Goal: Task Accomplishment & Management: Use online tool/utility

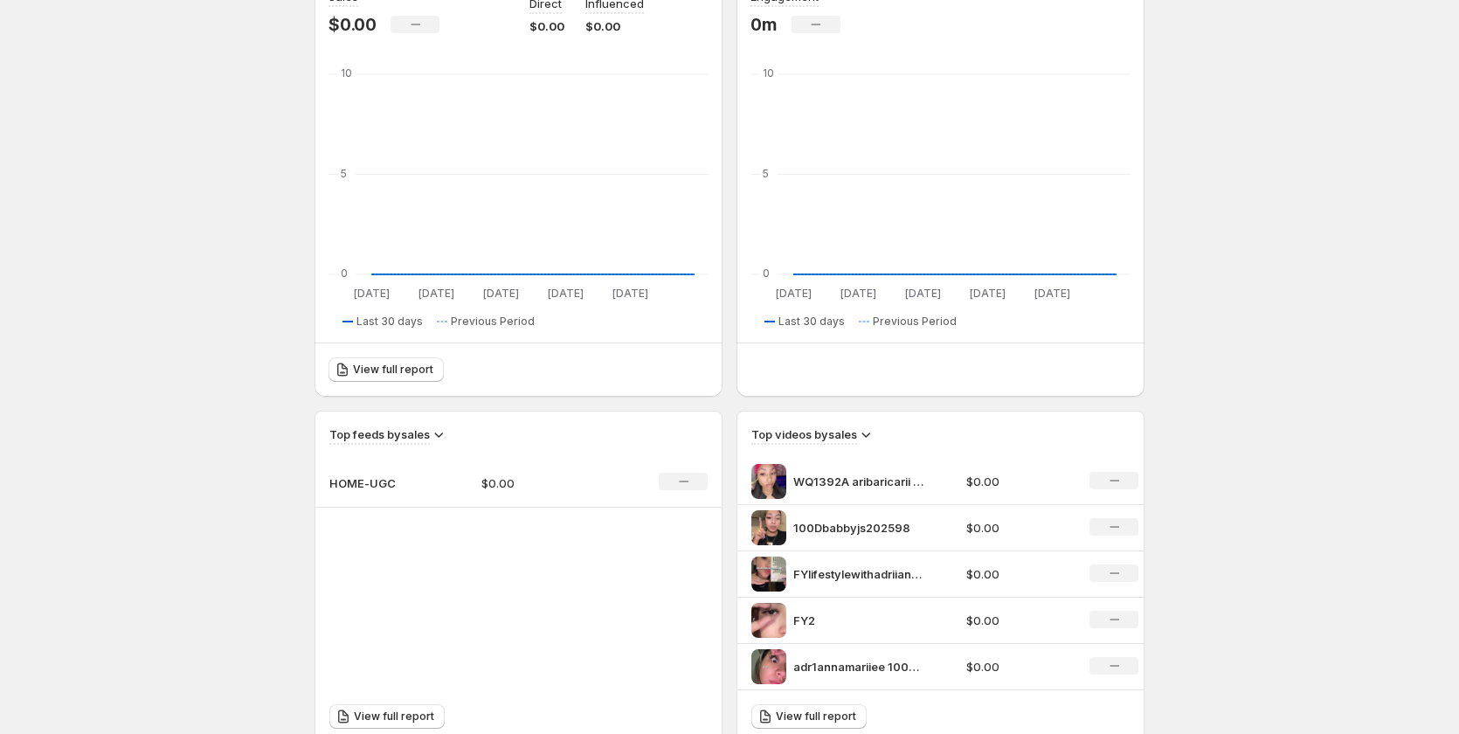
scroll to position [262, 0]
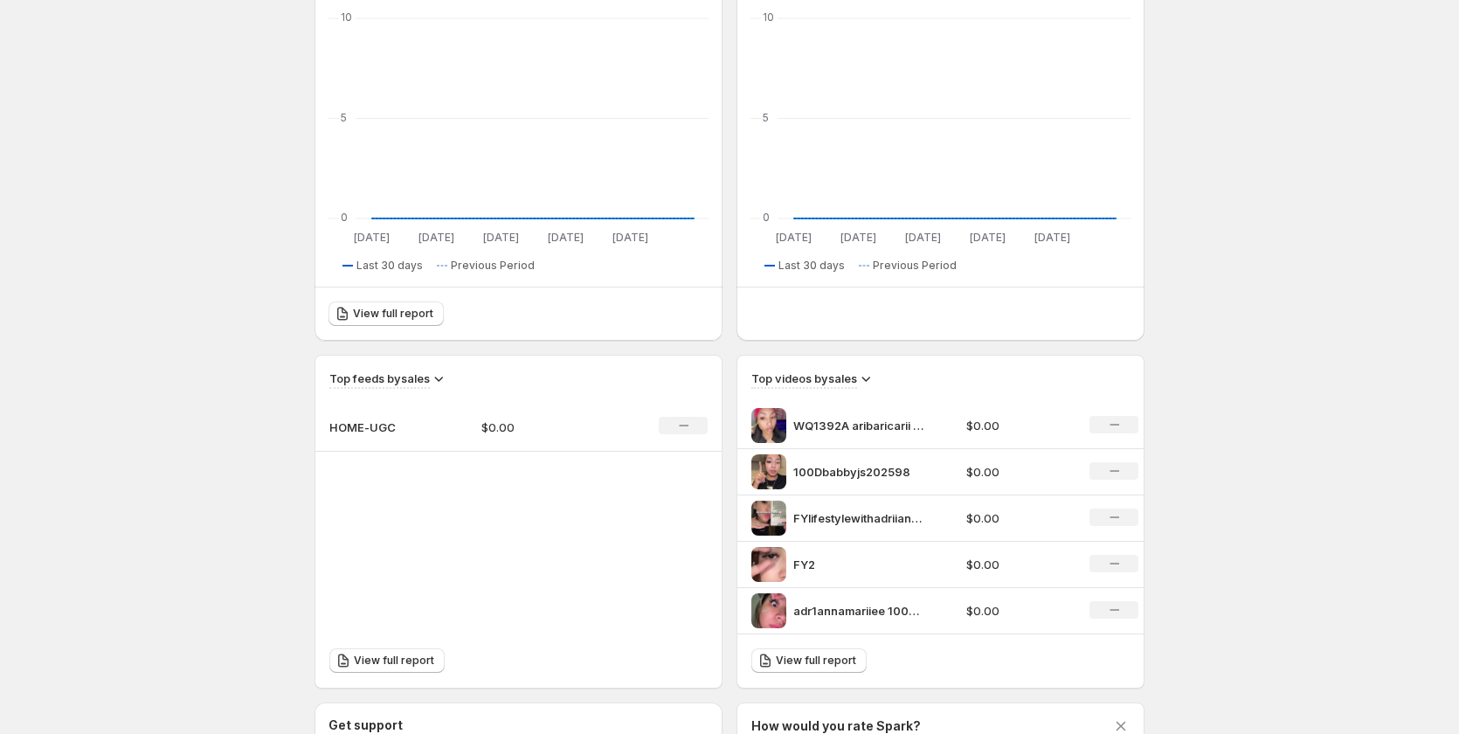
click at [1277, 446] on body "Home Feeds Videos Subscription Settings Overview. This page is ready Overview C…" at bounding box center [729, 105] width 1459 height 734
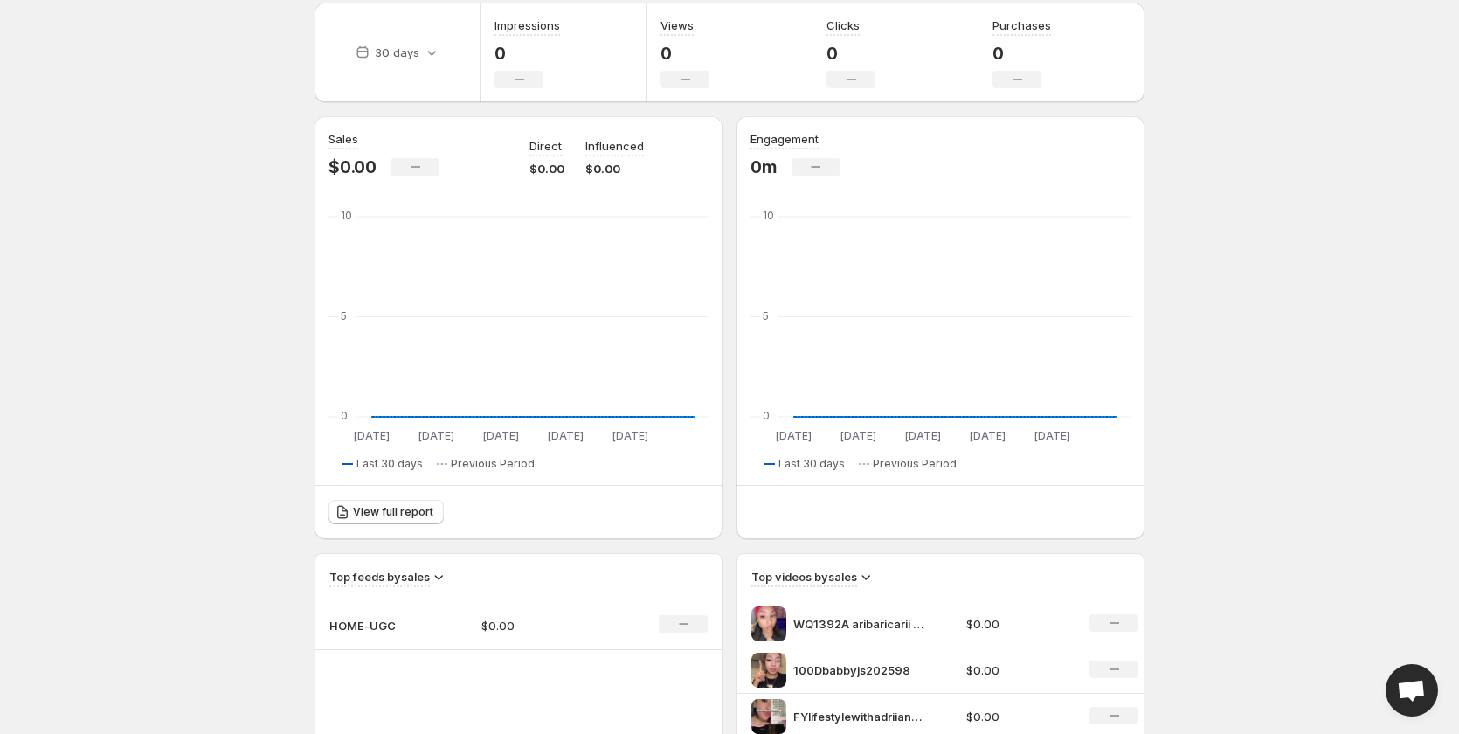
scroll to position [0, 0]
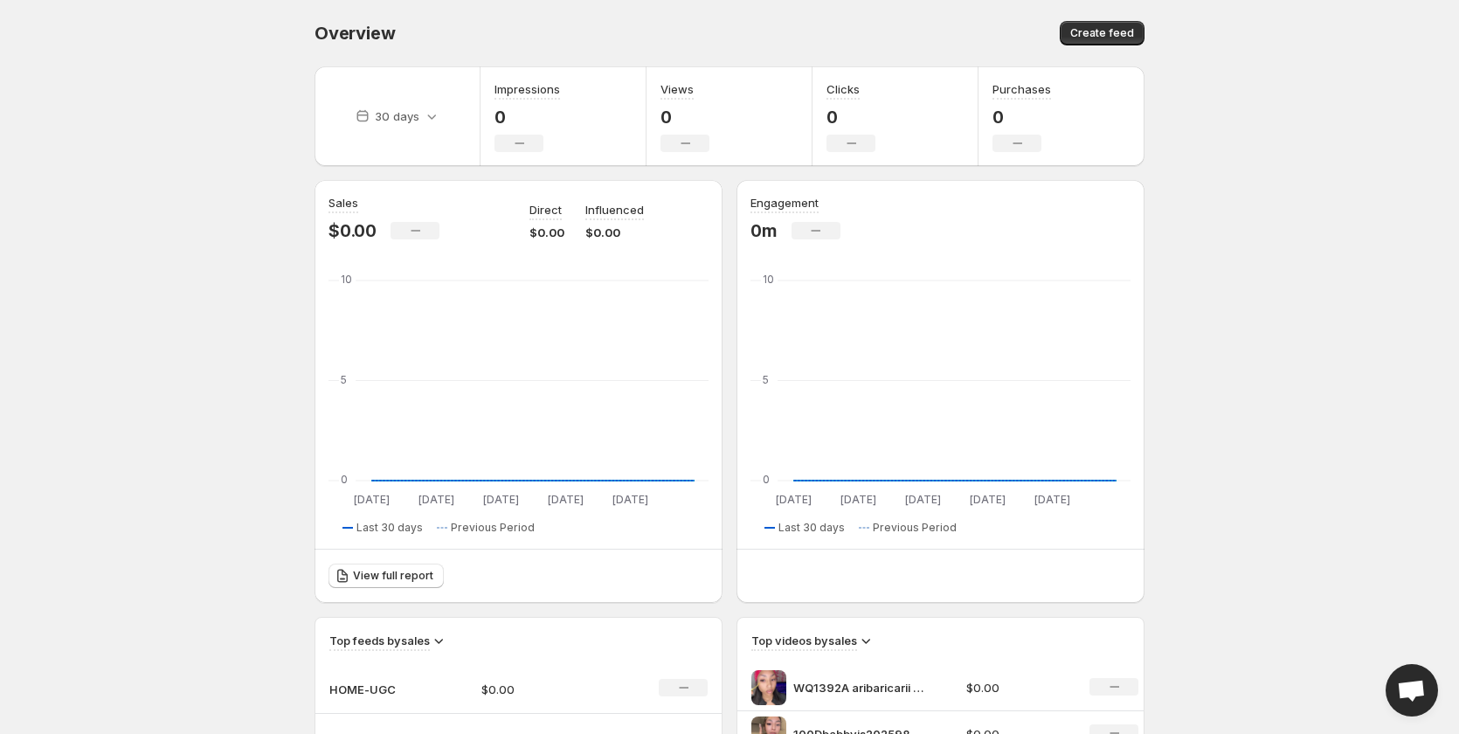
click at [111, 333] on body "Home Feeds Videos Subscription Settings Overview. This page is ready Overview C…" at bounding box center [729, 367] width 1459 height 734
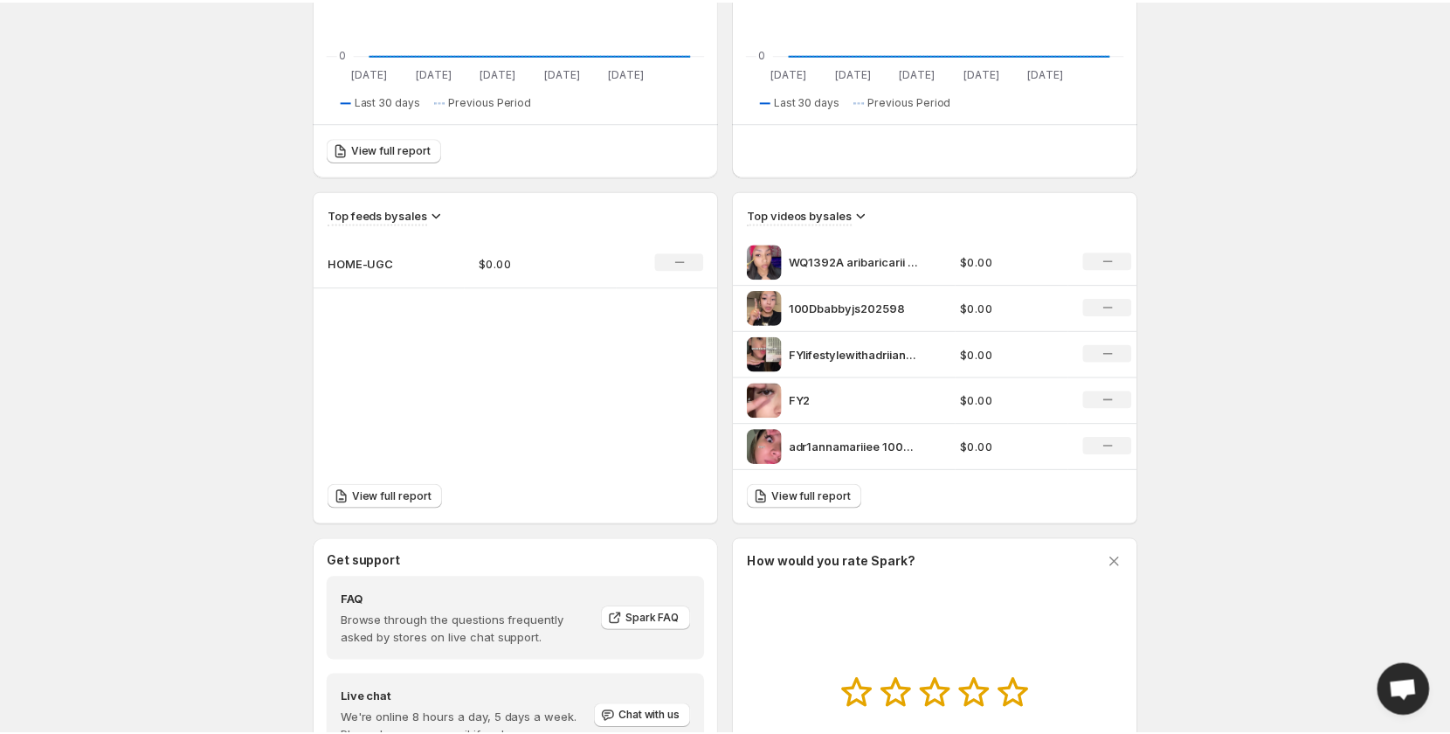
scroll to position [437, 0]
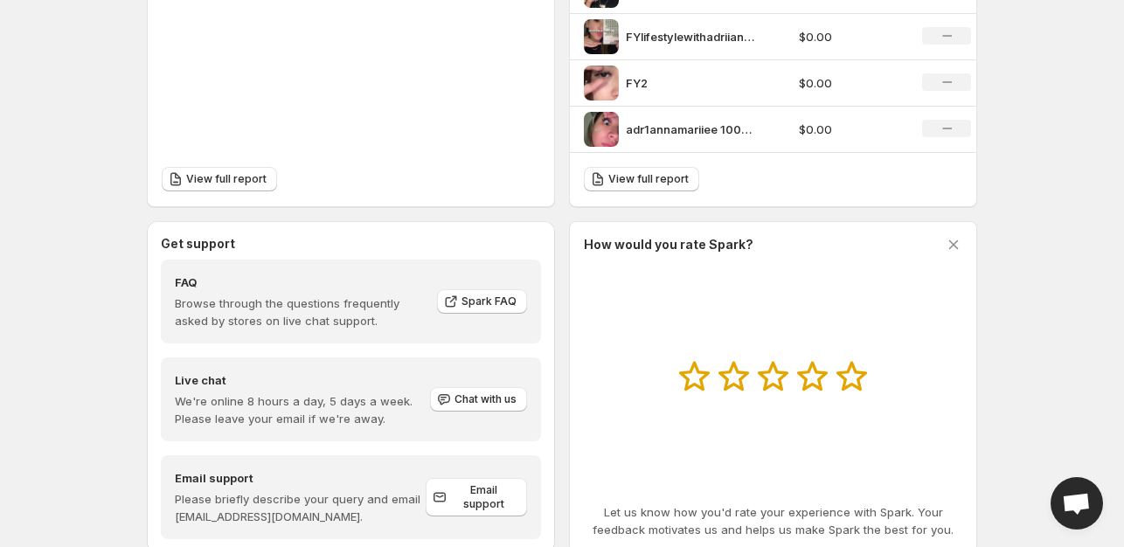
scroll to position [786, 0]
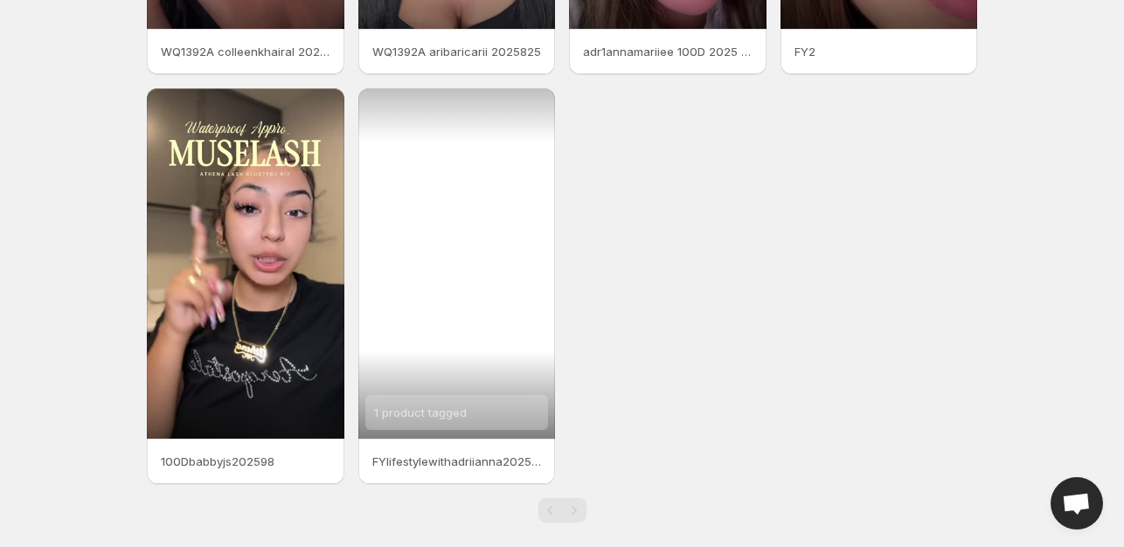
scroll to position [405, 0]
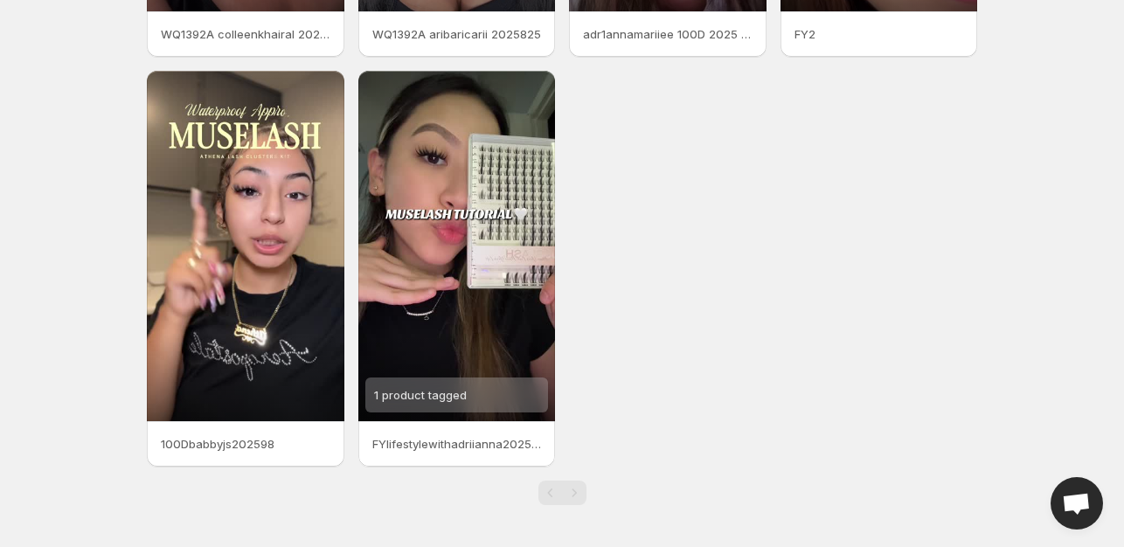
click at [245, 444] on p "100Dbabbyjs202598" at bounding box center [246, 443] width 170 height 17
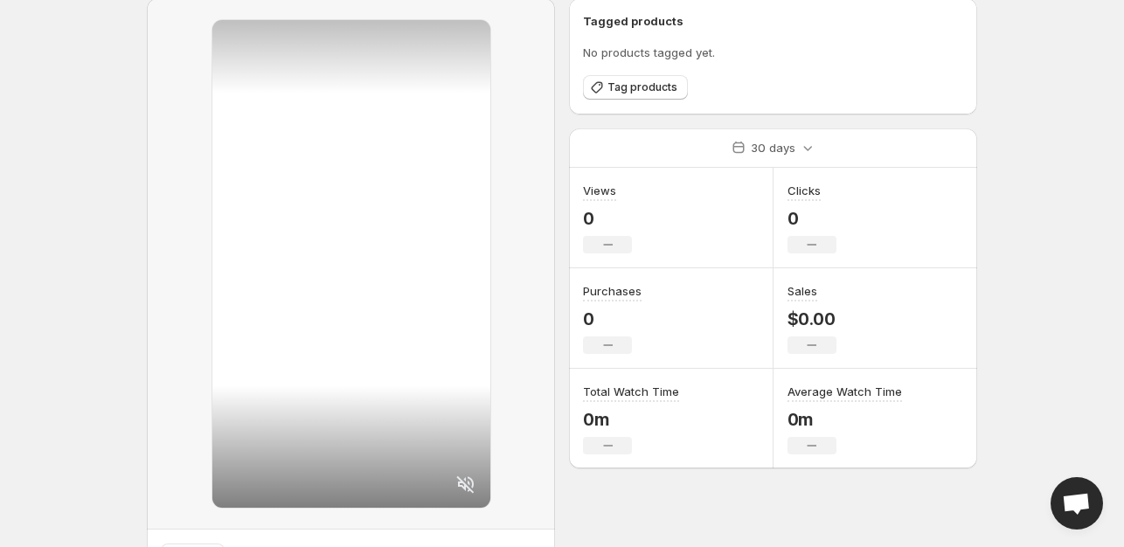
scroll to position [159, 0]
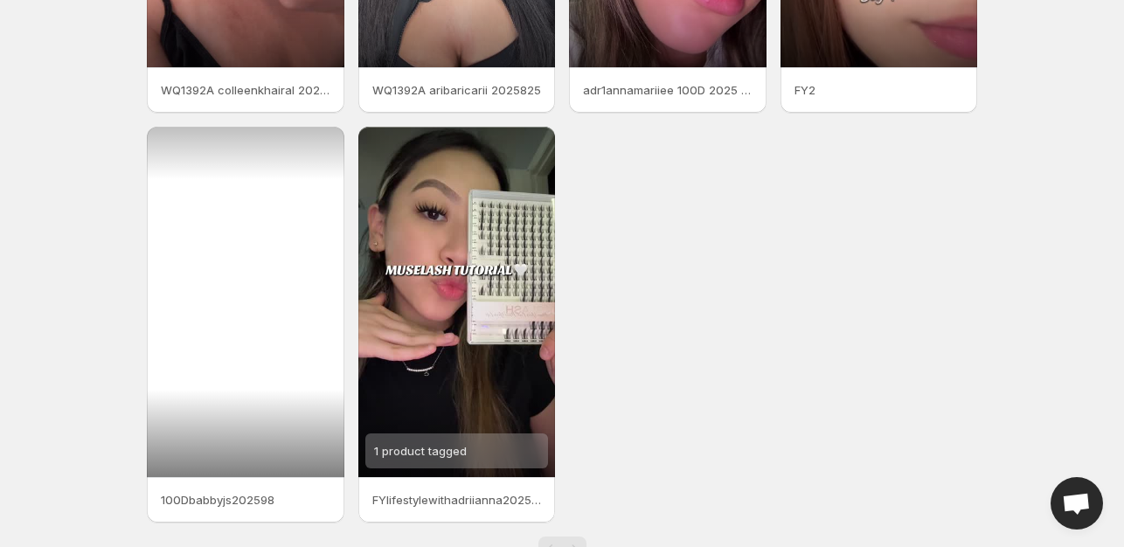
scroll to position [405, 0]
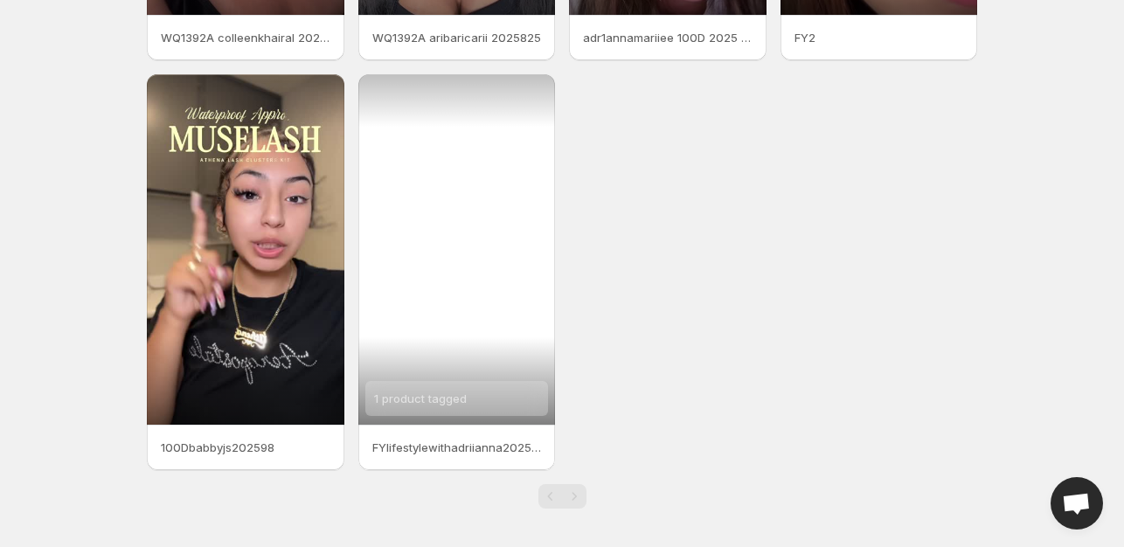
scroll to position [405, 0]
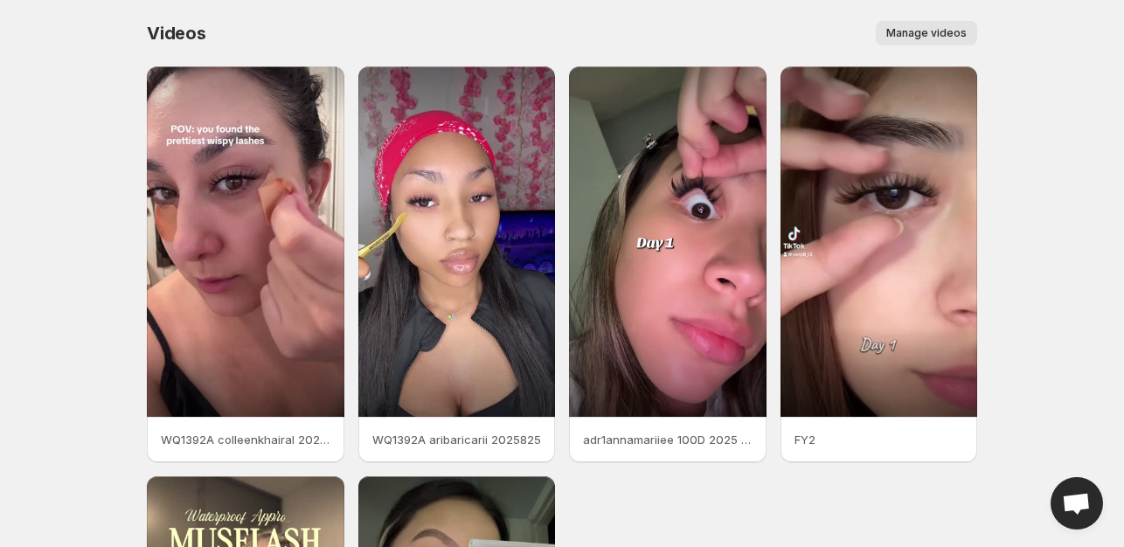
click at [933, 36] on span "Manage videos" at bounding box center [926, 33] width 80 height 14
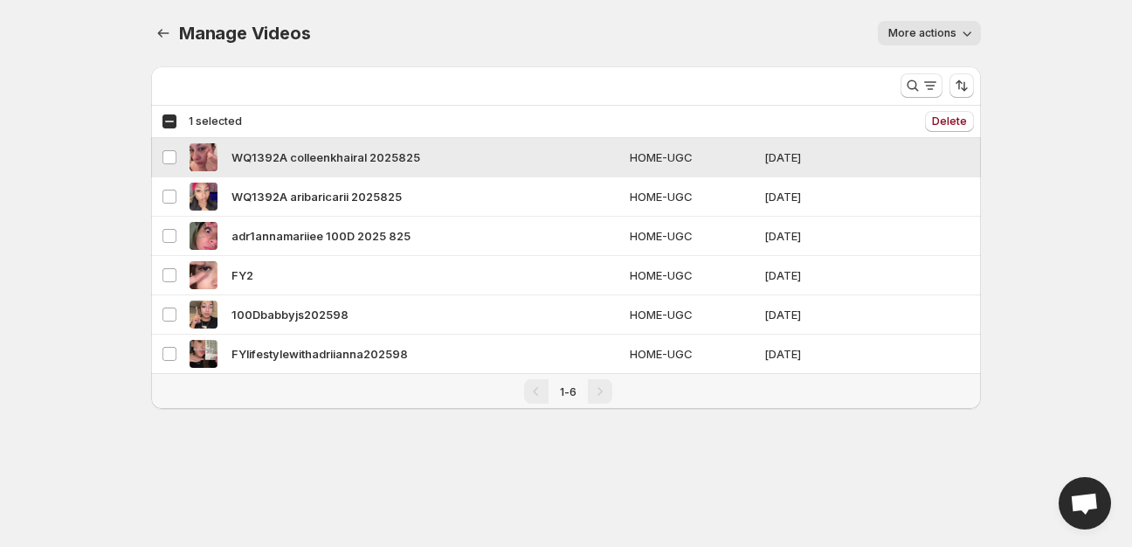
click at [267, 156] on span "WQ1392A colleenkhairal 2025825" at bounding box center [326, 157] width 189 height 17
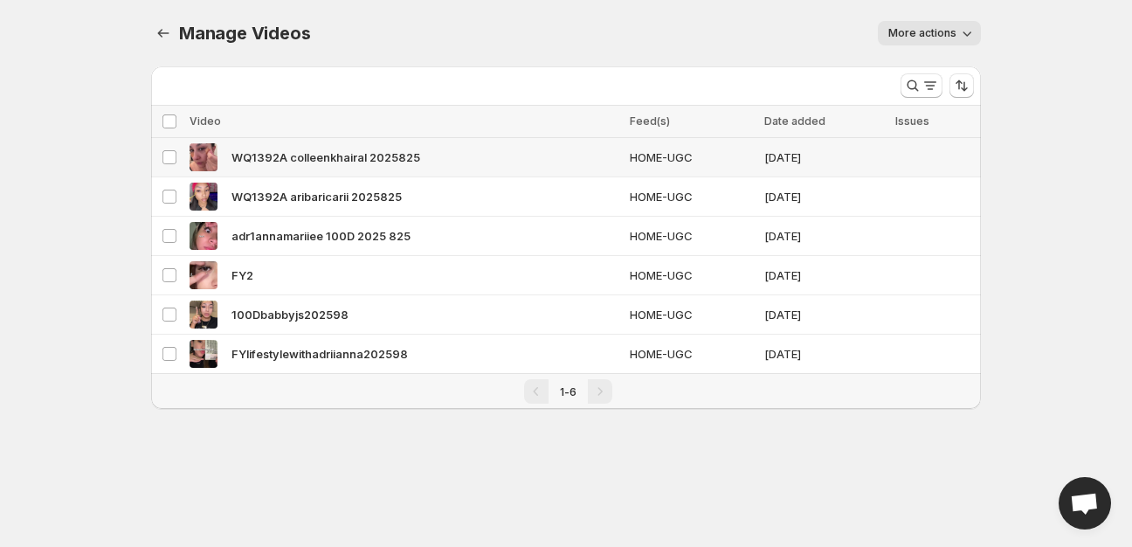
click at [267, 156] on span "WQ1392A colleenkhairal 2025825" at bounding box center [326, 157] width 189 height 17
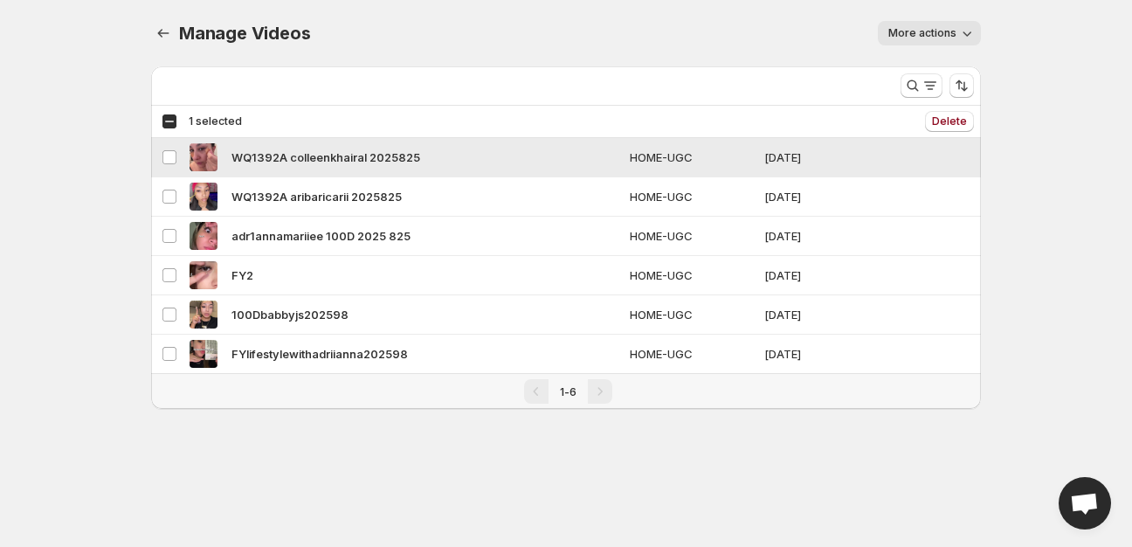
click at [267, 156] on span "WQ1392A colleenkhairal 2025825" at bounding box center [326, 157] width 189 height 17
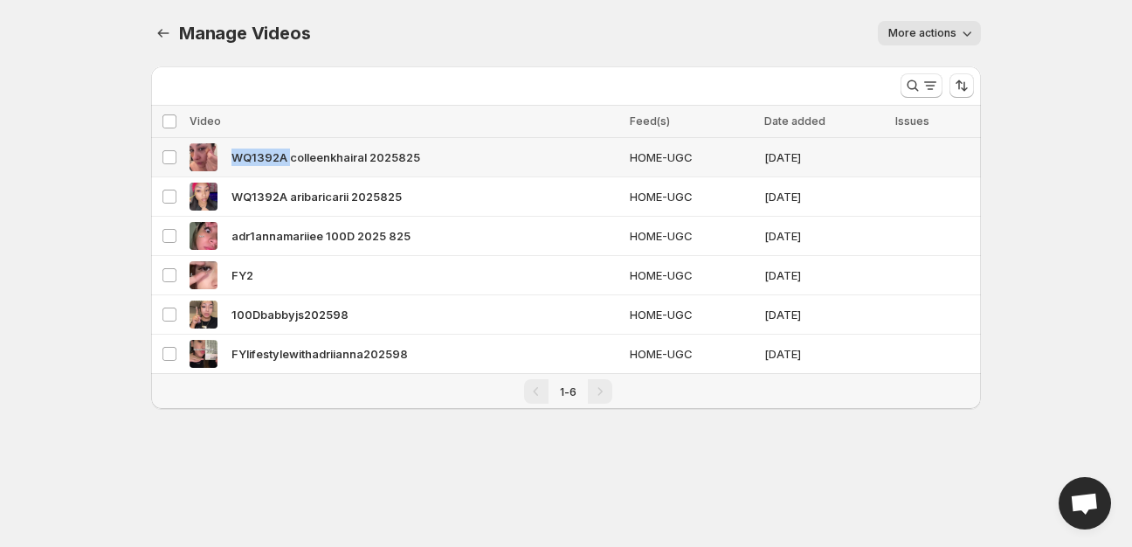
click at [267, 156] on span "WQ1392A colleenkhairal 2025825" at bounding box center [326, 157] width 189 height 17
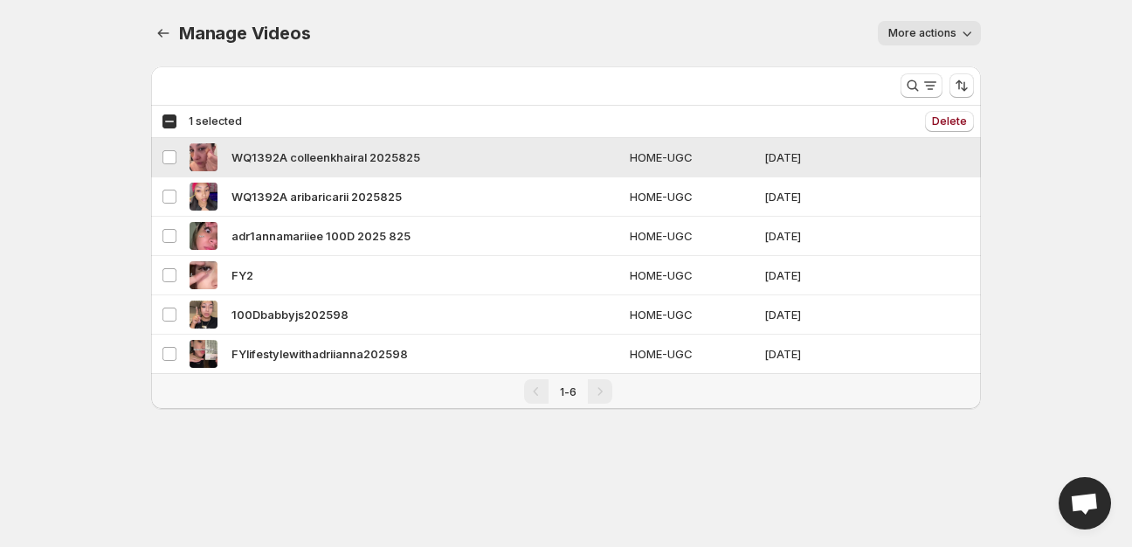
click at [267, 156] on span "WQ1392A colleenkhairal 2025825" at bounding box center [326, 157] width 189 height 17
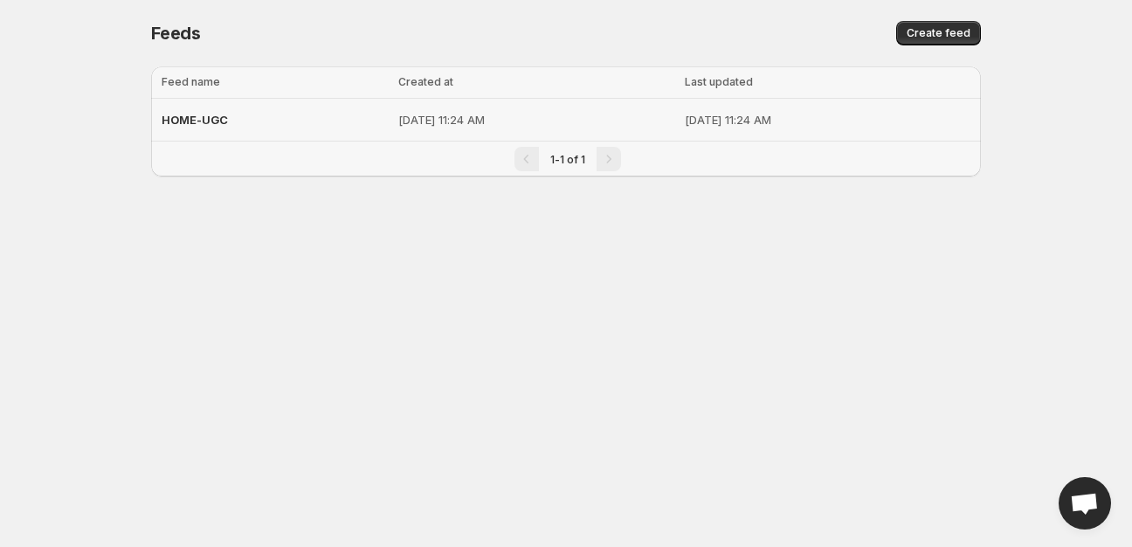
click at [410, 126] on p "Sep 9, 2025, 11:24 AM" at bounding box center [535, 119] width 275 height 17
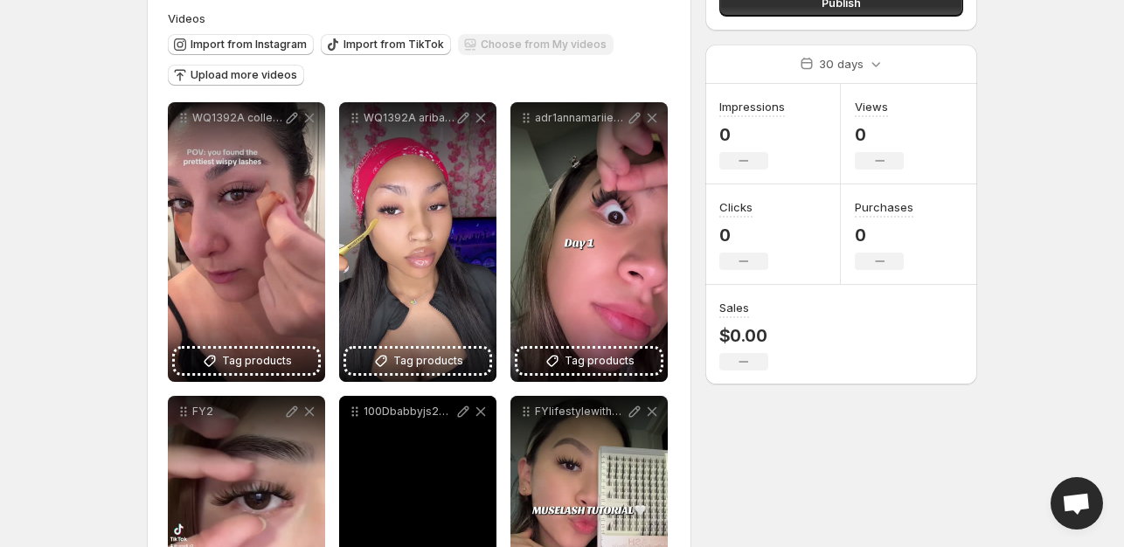
scroll to position [165, 0]
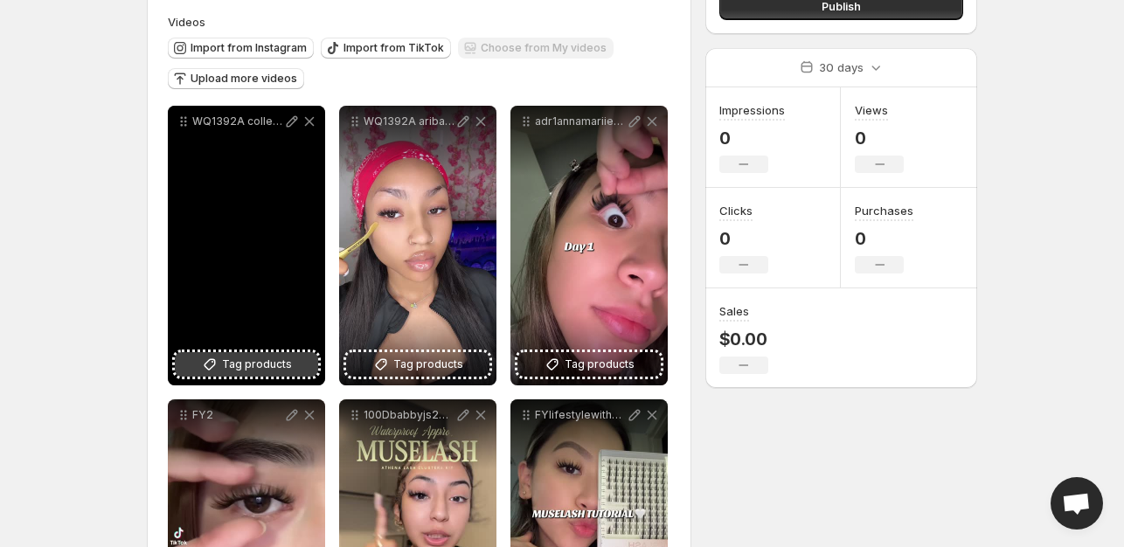
click at [227, 363] on span "Tag products" at bounding box center [257, 364] width 70 height 17
click at [211, 368] on icon at bounding box center [209, 364] width 17 height 17
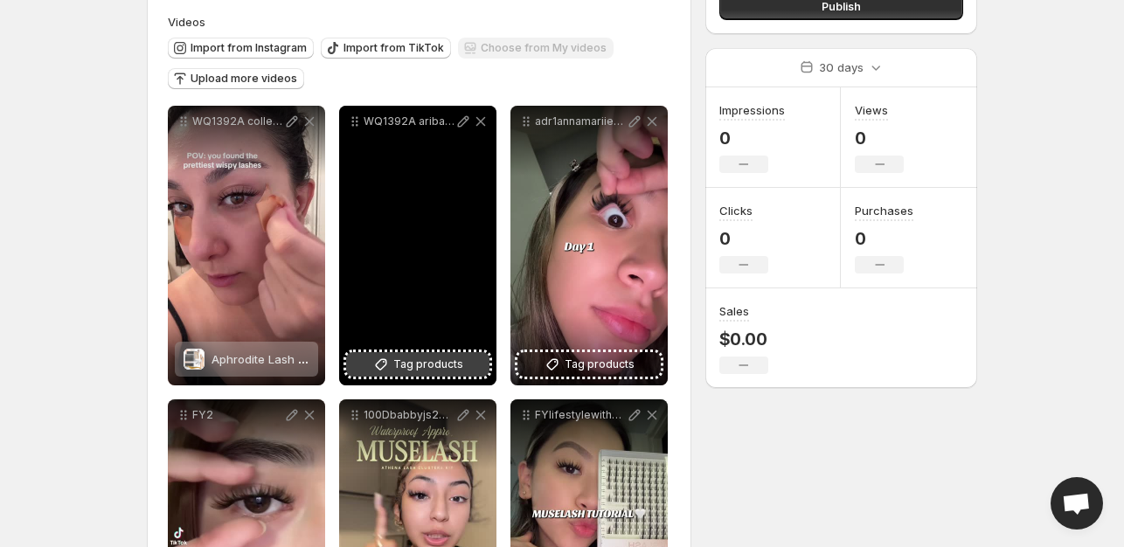
click at [401, 364] on span "Tag products" at bounding box center [428, 364] width 70 height 17
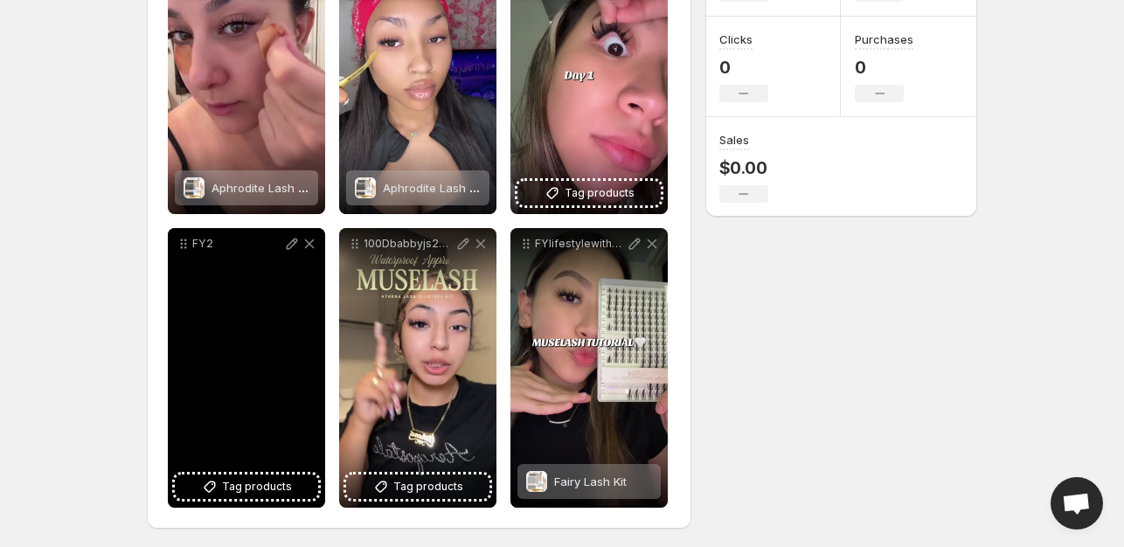
scroll to position [340, 0]
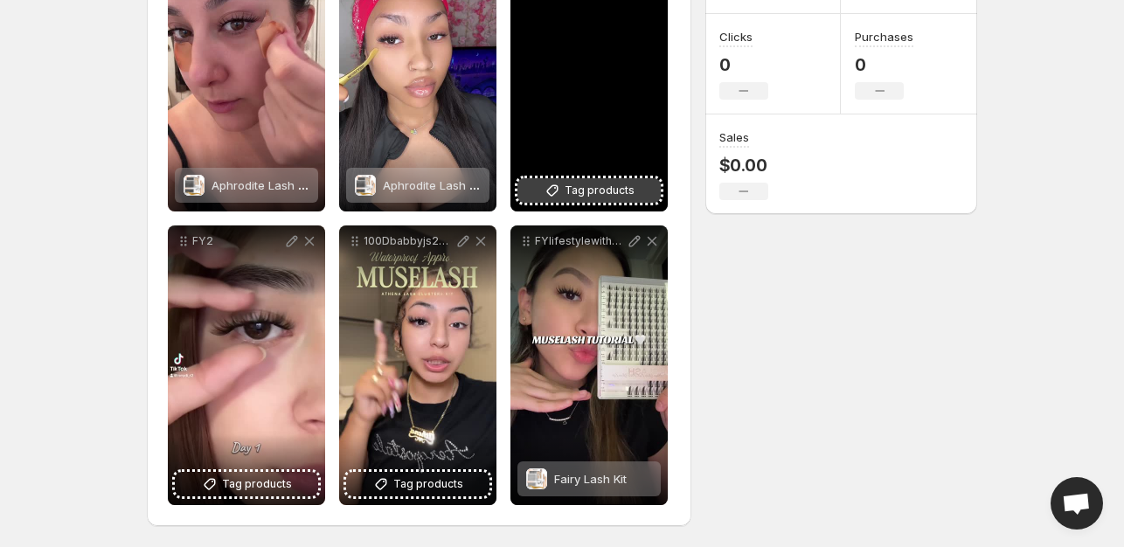
click at [577, 191] on span "Tag products" at bounding box center [599, 190] width 70 height 17
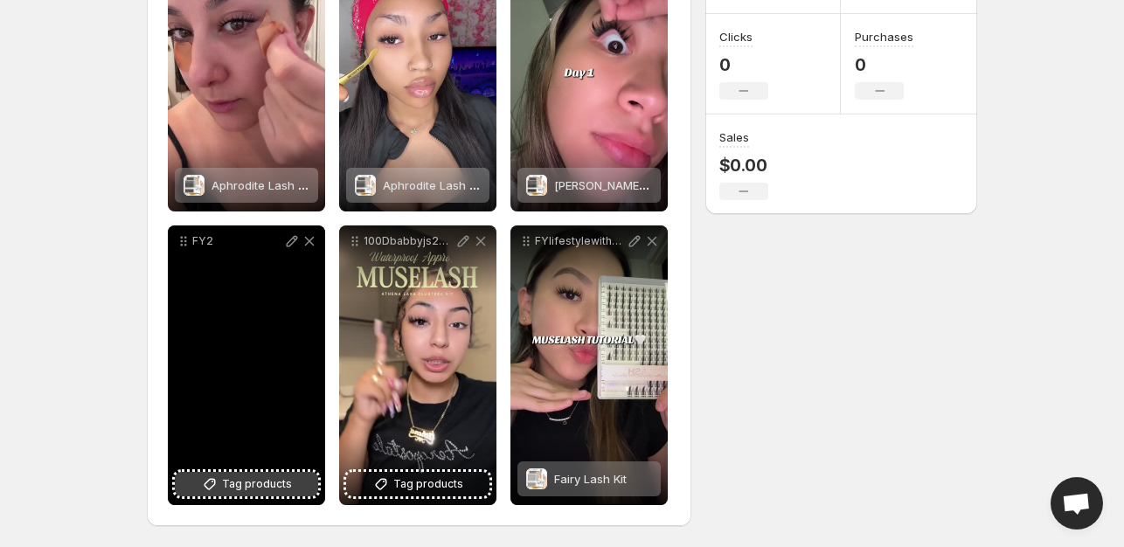
click at [225, 488] on span "Tag products" at bounding box center [257, 483] width 70 height 17
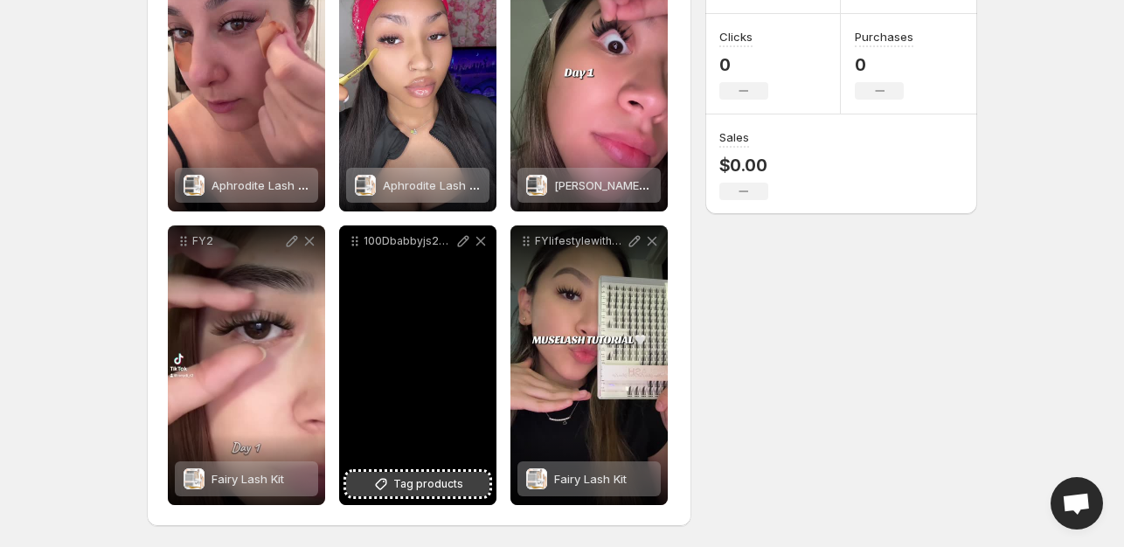
click at [402, 488] on span "Tag products" at bounding box center [428, 483] width 70 height 17
click at [405, 490] on span "Tag products" at bounding box center [428, 483] width 70 height 17
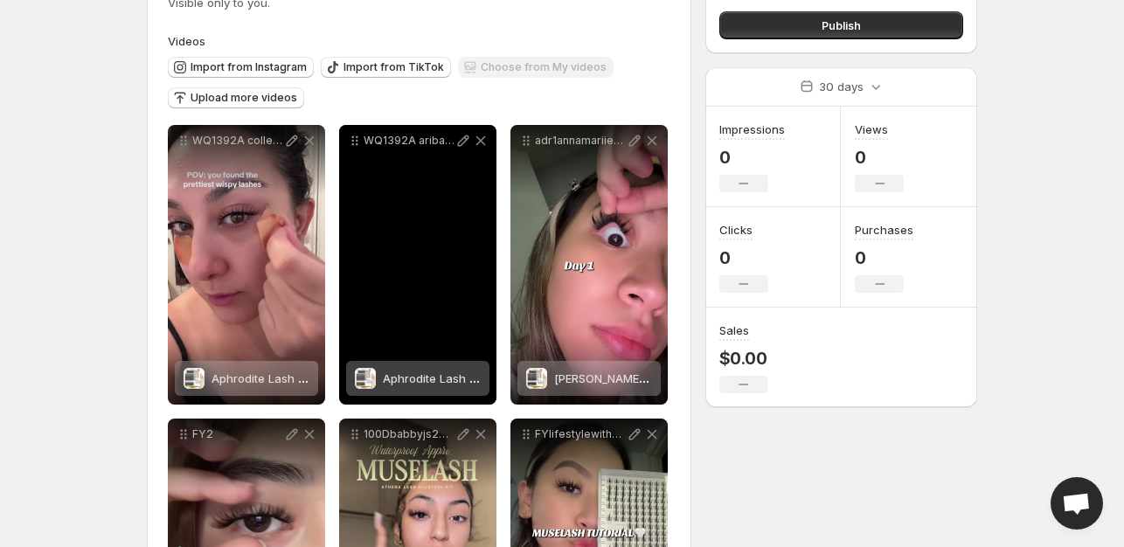
scroll to position [0, 0]
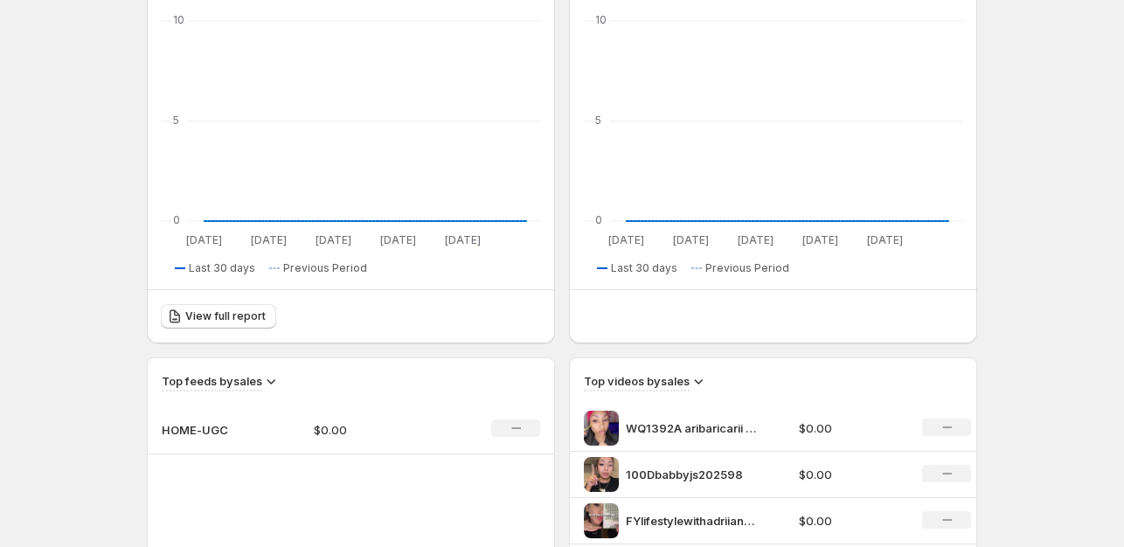
scroll to position [262, 0]
